Goal: Navigation & Orientation: Understand site structure

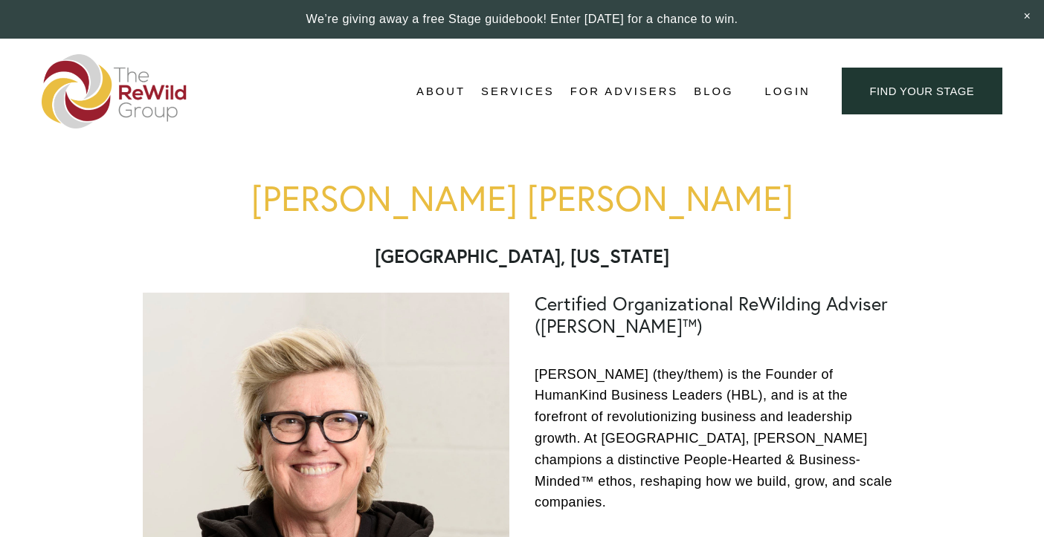
click at [0, 0] on span "About Us" at bounding box center [0, 0] width 0 height 0
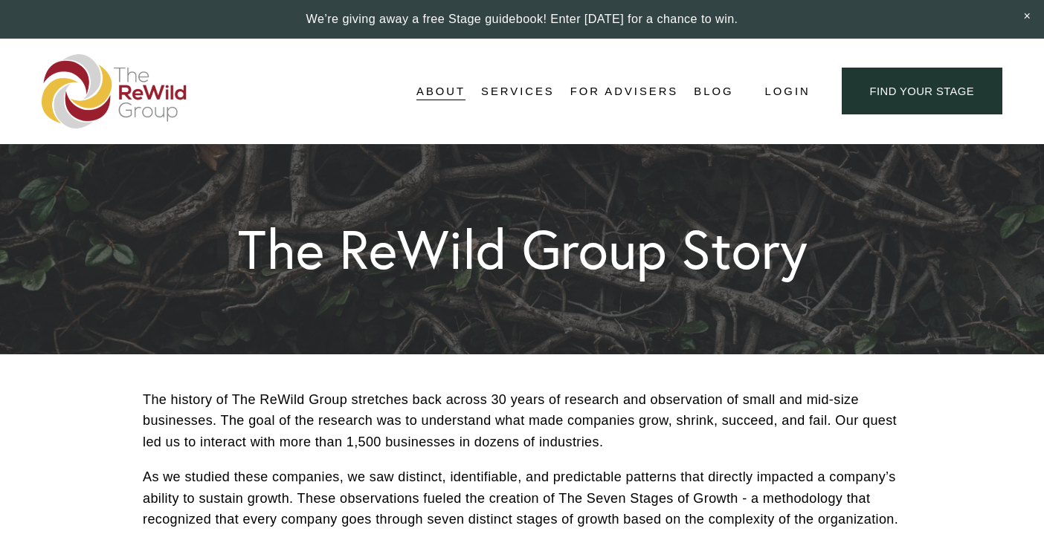
click at [0, 0] on span "Testimonials" at bounding box center [0, 0] width 0 height 0
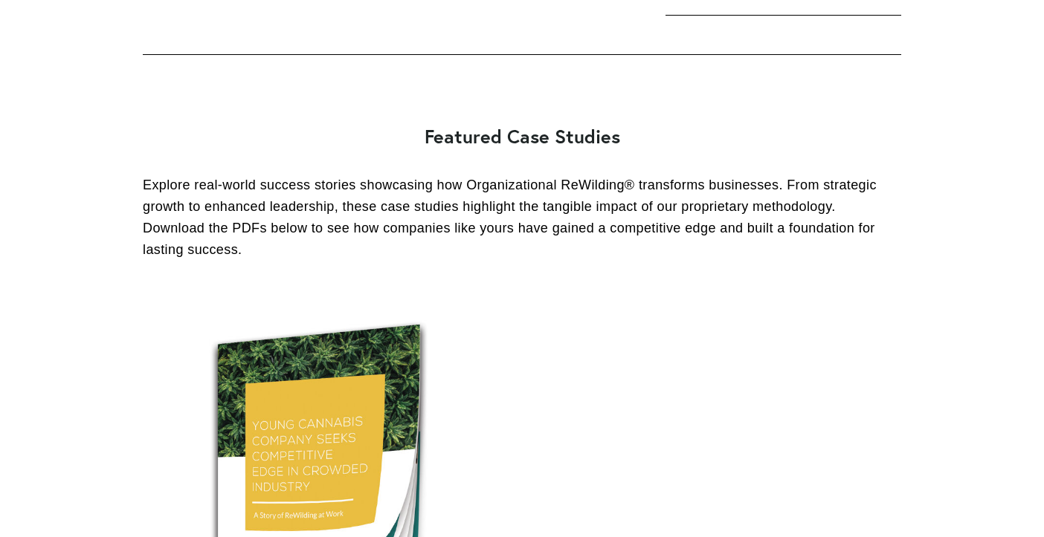
scroll to position [824, 0]
